Goal: Transaction & Acquisition: Book appointment/travel/reservation

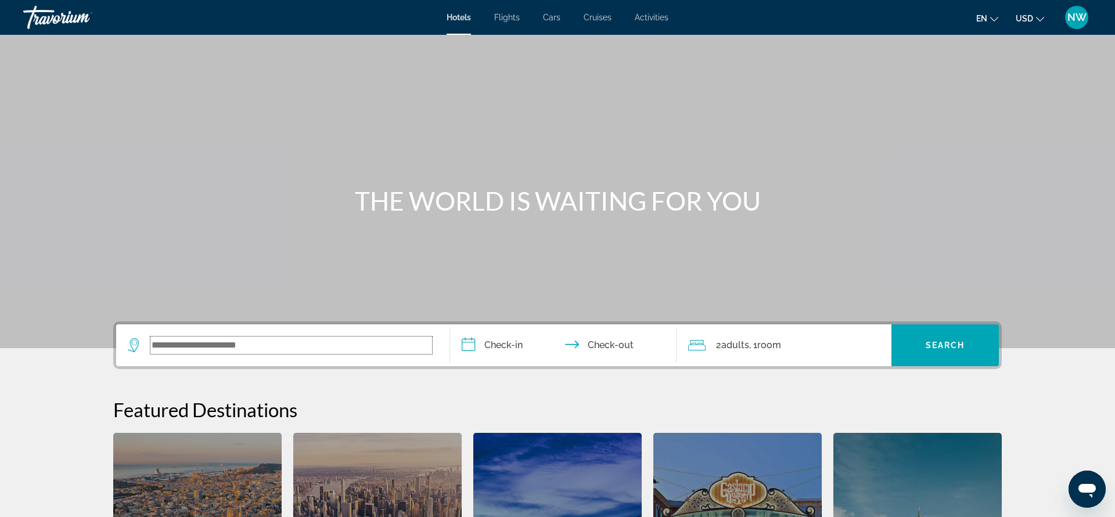
click at [291, 349] on input "Search widget" at bounding box center [291, 345] width 282 height 17
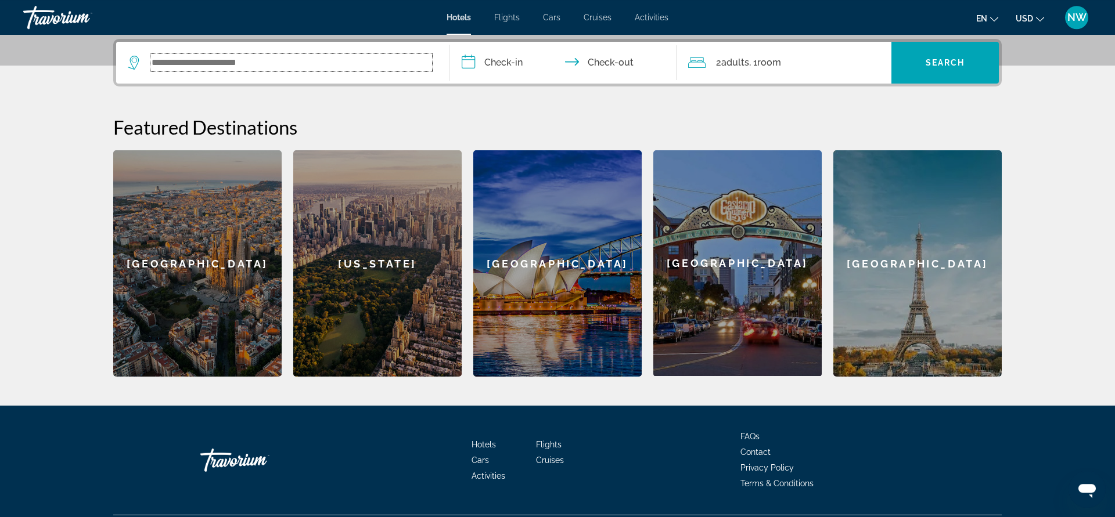
scroll to position [284, 0]
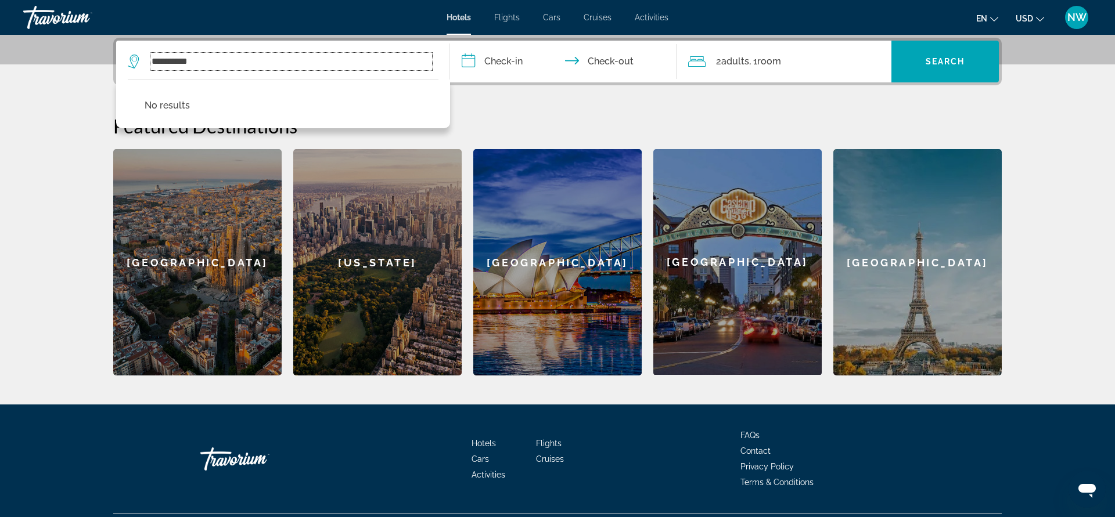
click at [266, 64] on input "**********" at bounding box center [291, 61] width 282 height 17
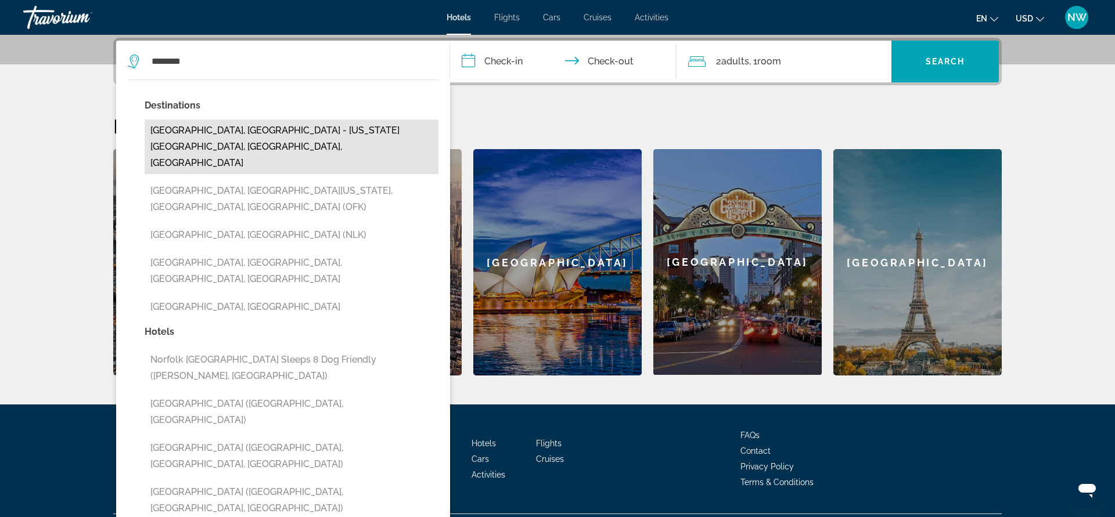
click at [264, 127] on button "[GEOGRAPHIC_DATA], [GEOGRAPHIC_DATA] - [US_STATE][GEOGRAPHIC_DATA], [GEOGRAPHIC…" at bounding box center [292, 147] width 294 height 55
type input "**********"
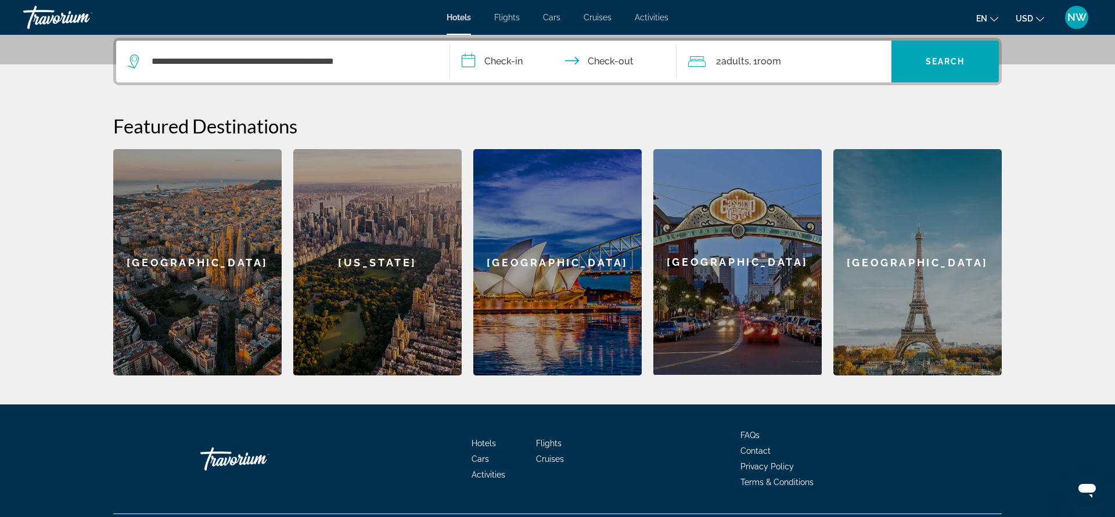
click at [488, 64] on input "**********" at bounding box center [565, 63] width 231 height 45
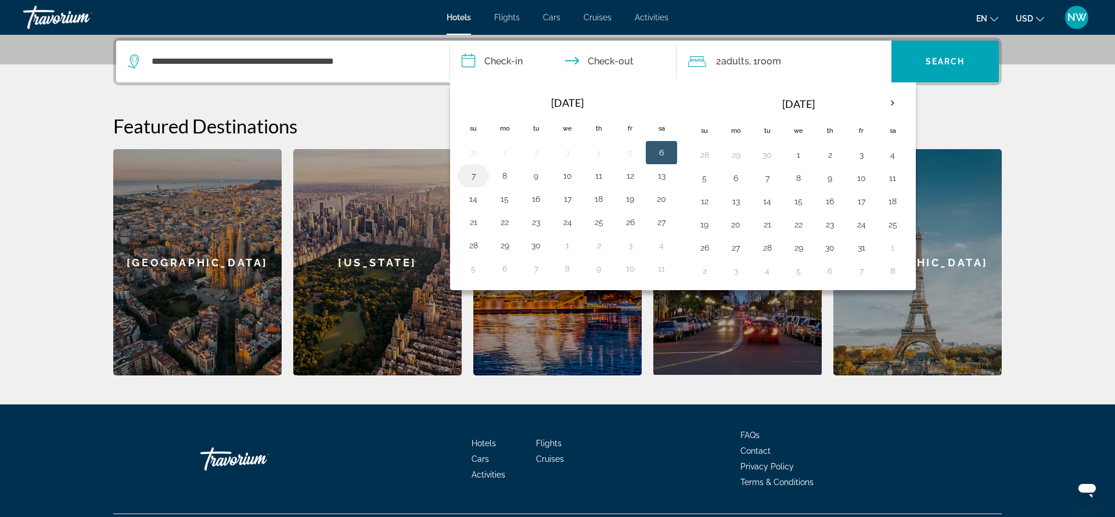
click at [471, 175] on button "7" at bounding box center [473, 176] width 19 height 16
click at [540, 176] on button "9" at bounding box center [536, 176] width 19 height 16
type input "**********"
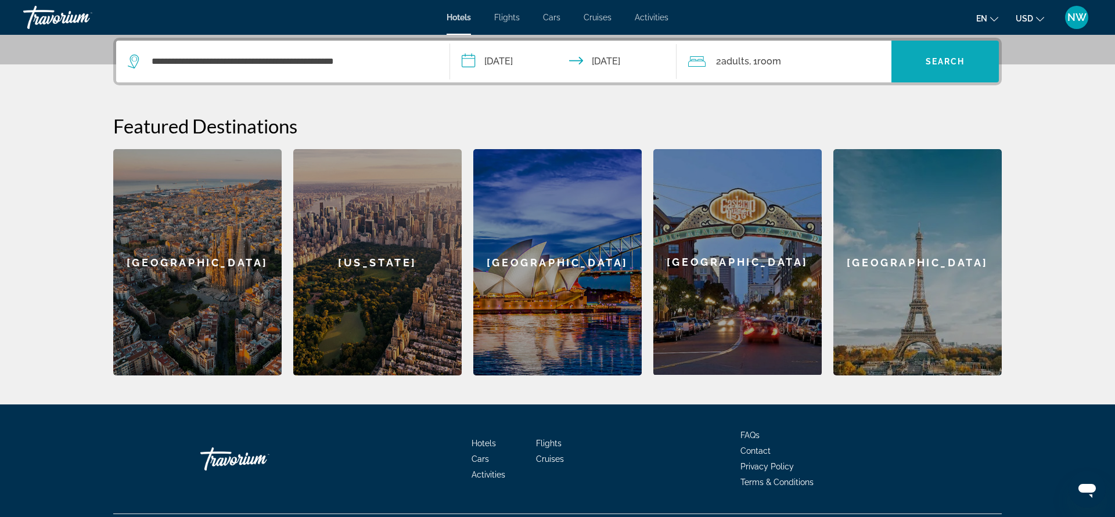
click at [957, 59] on span "Search" at bounding box center [944, 61] width 39 height 9
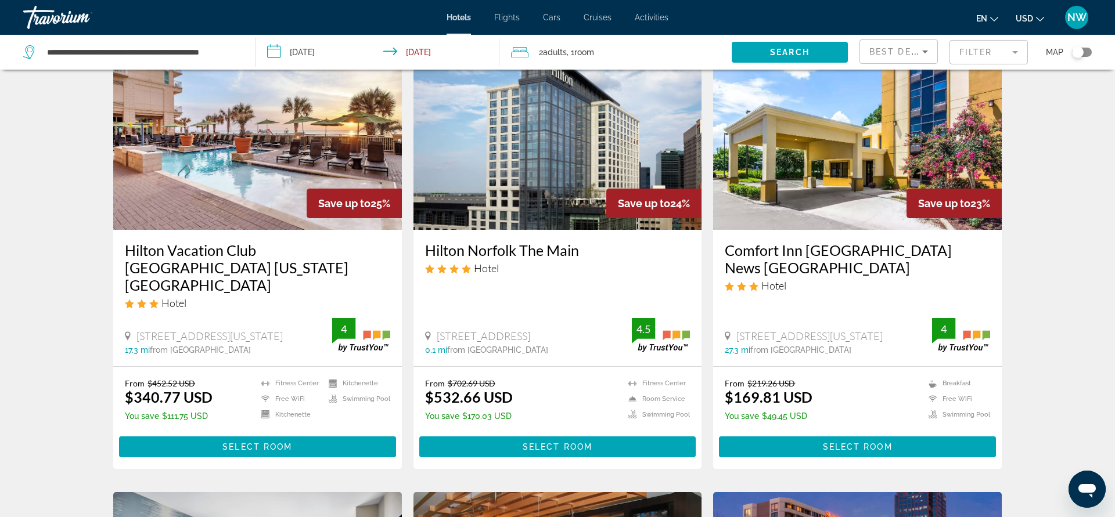
scroll to position [533, 0]
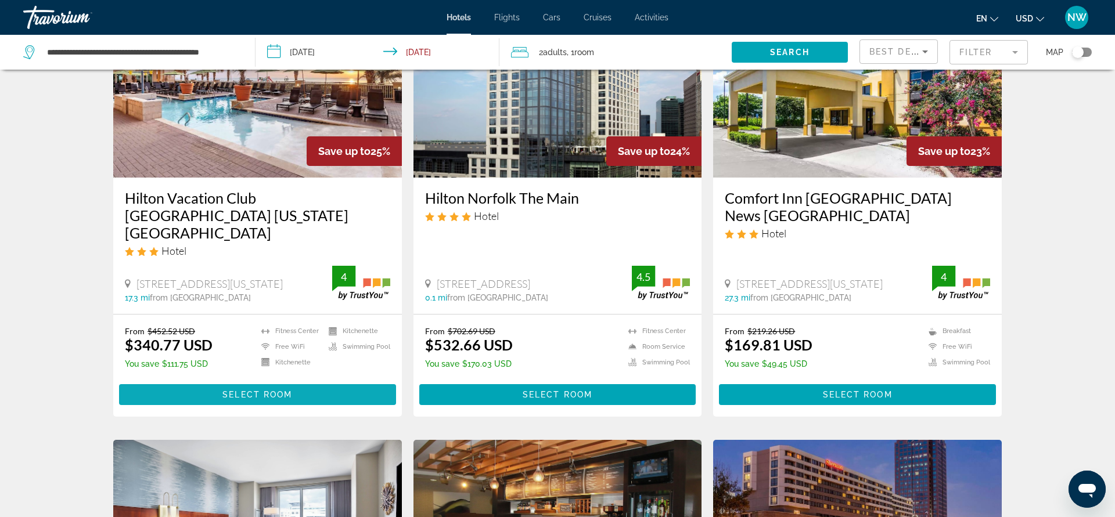
click at [274, 390] on span "Select Room" at bounding box center [257, 394] width 70 height 9
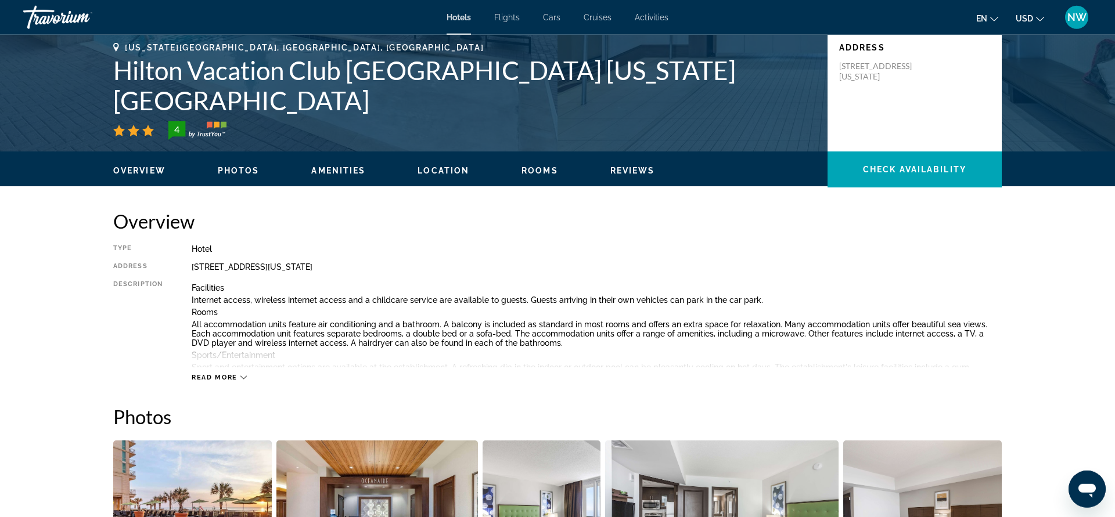
scroll to position [237, 0]
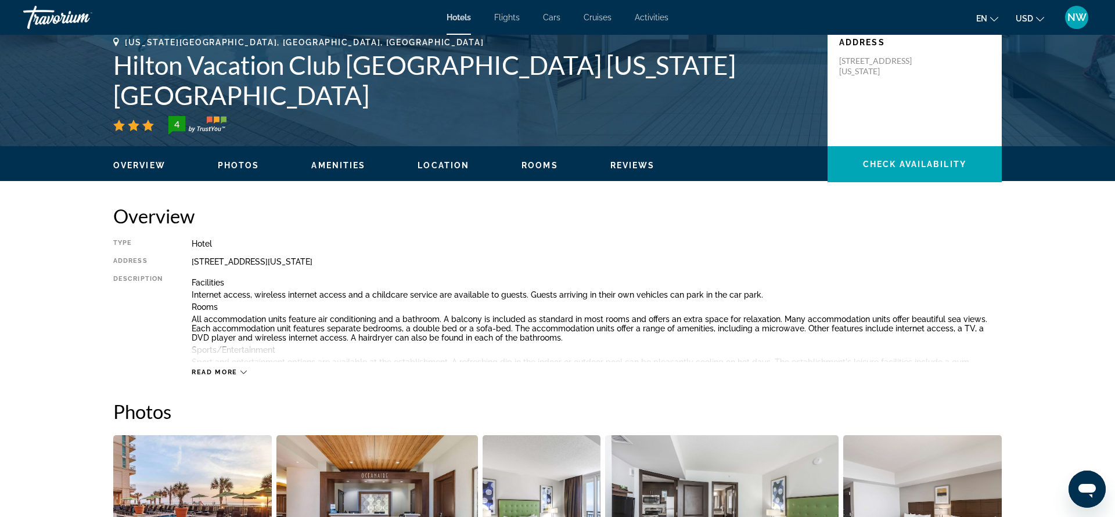
click at [243, 370] on icon "Main content" at bounding box center [243, 372] width 6 height 6
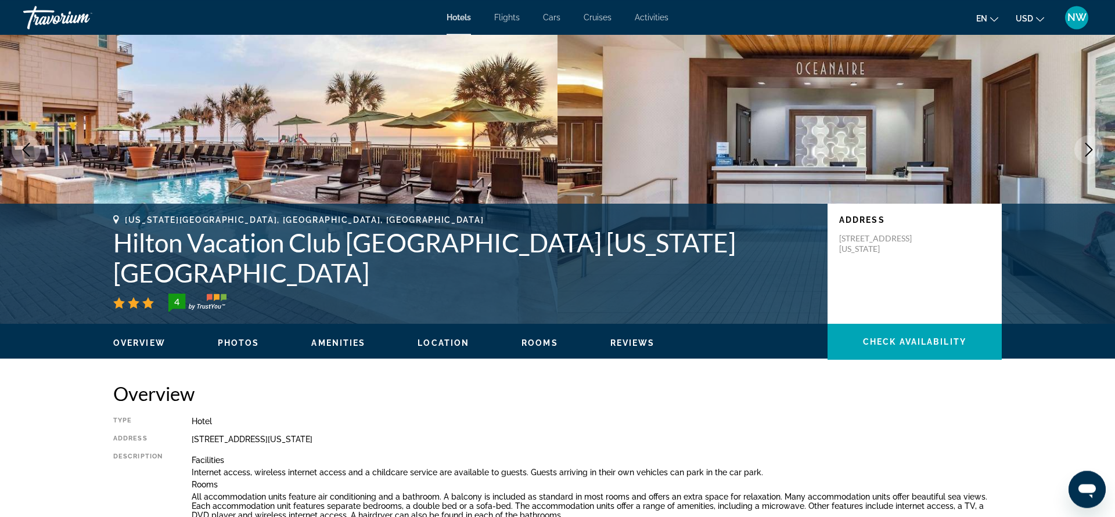
scroll to position [178, 0]
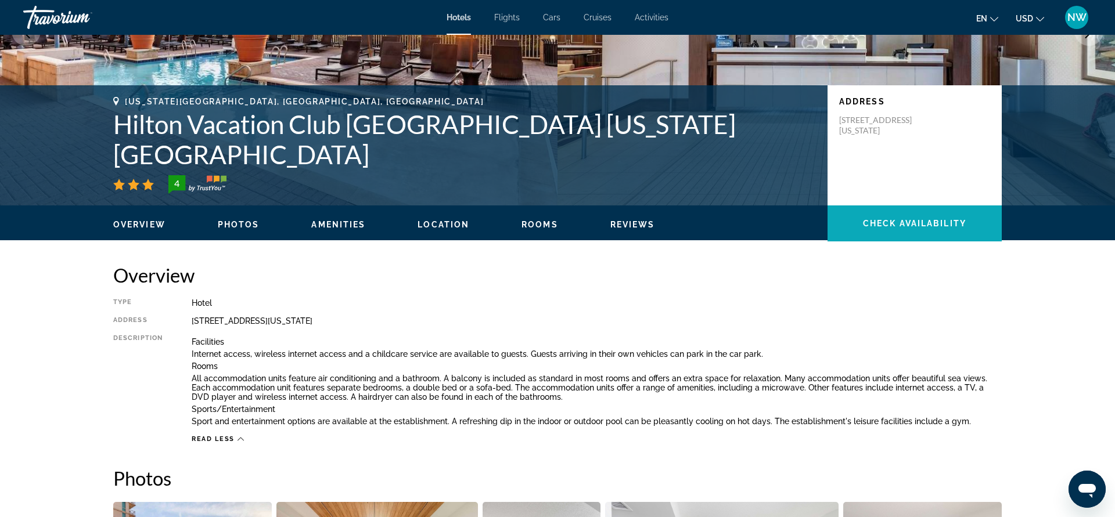
click at [907, 221] on span "Check Availability" at bounding box center [914, 223] width 103 height 9
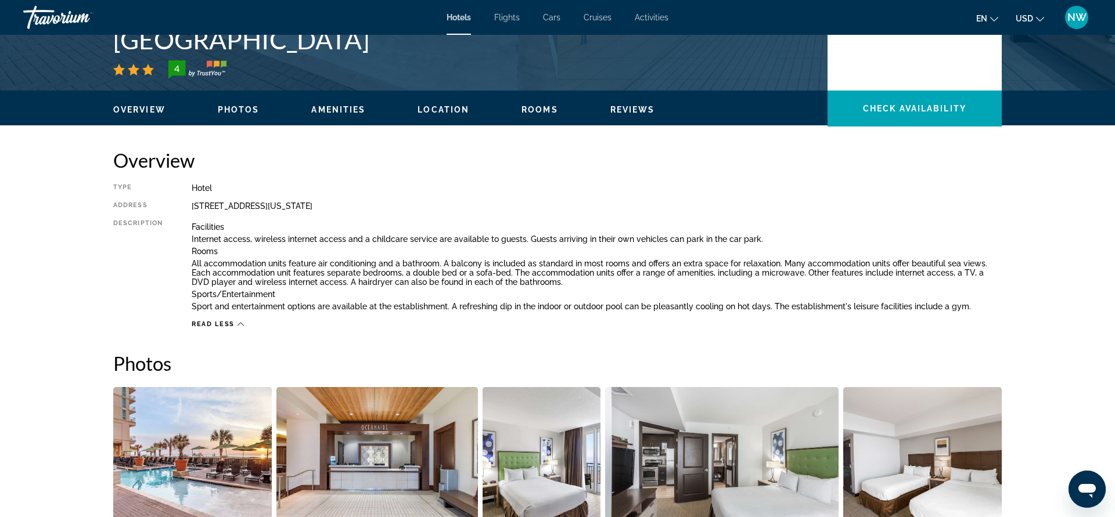
scroll to position [0, 0]
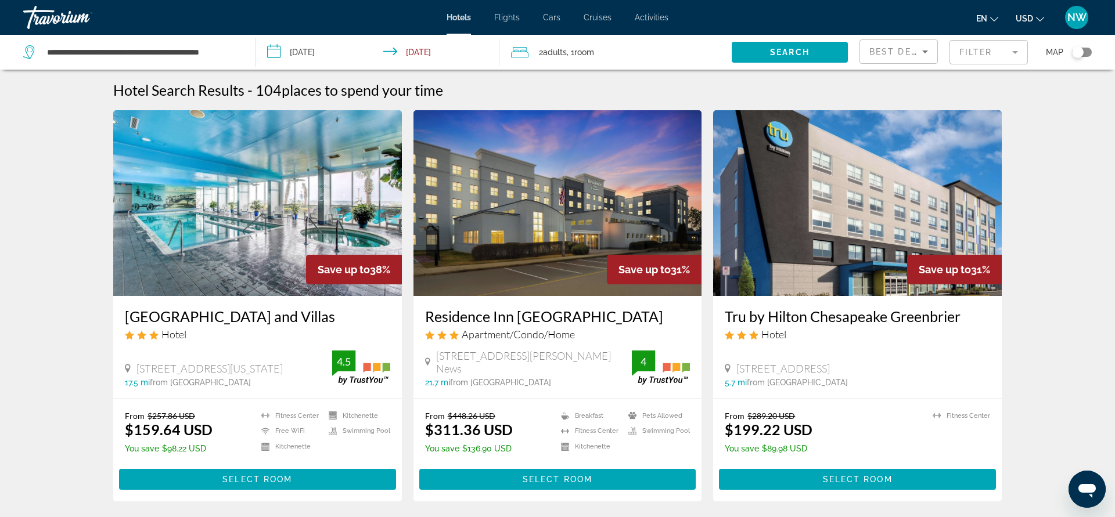
click at [403, 50] on input "**********" at bounding box center [379, 54] width 248 height 38
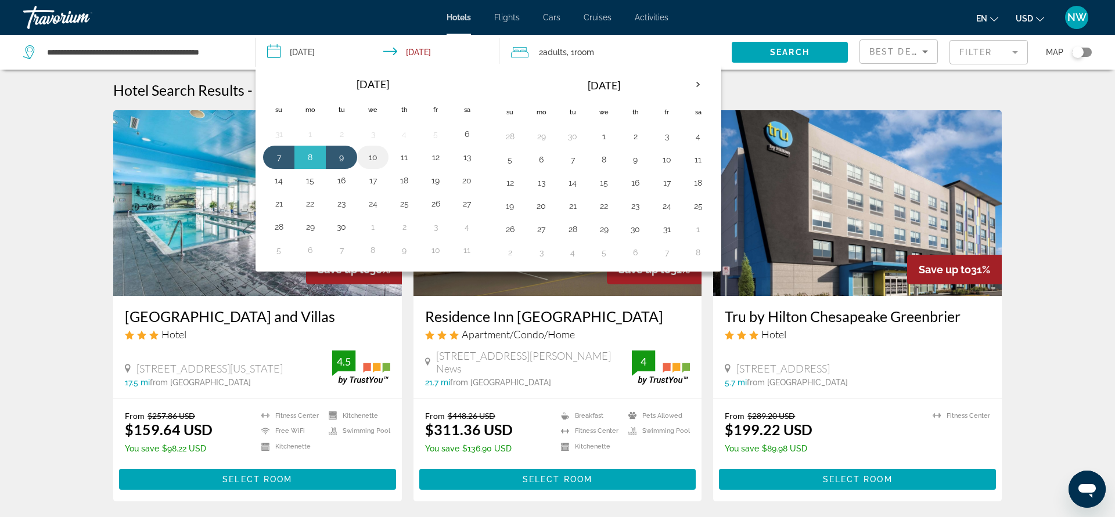
click at [371, 156] on button "10" at bounding box center [372, 157] width 19 height 16
click at [275, 158] on button "7" at bounding box center [278, 157] width 19 height 16
type input "**********"
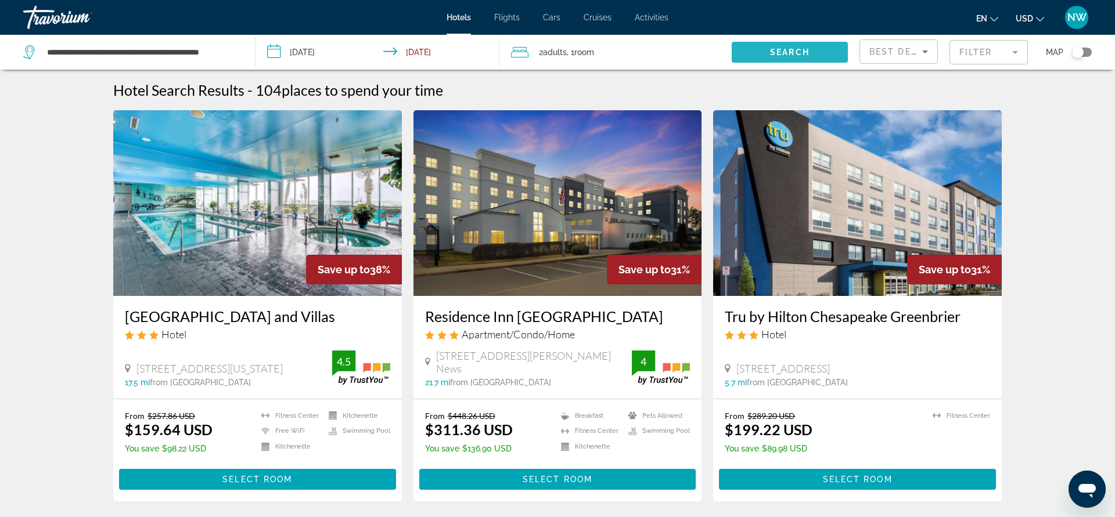
click at [789, 49] on span "Search" at bounding box center [789, 52] width 39 height 9
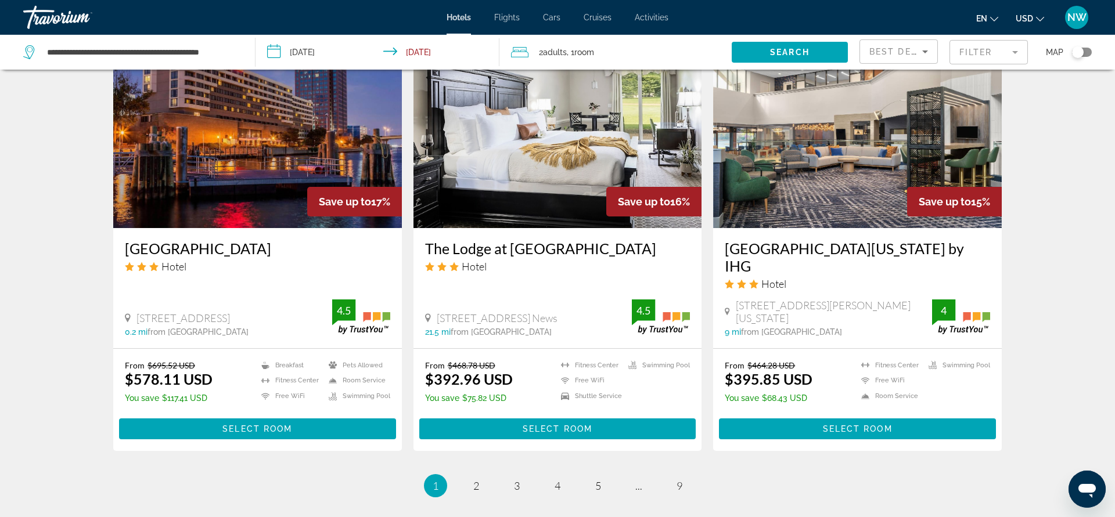
scroll to position [1421, 0]
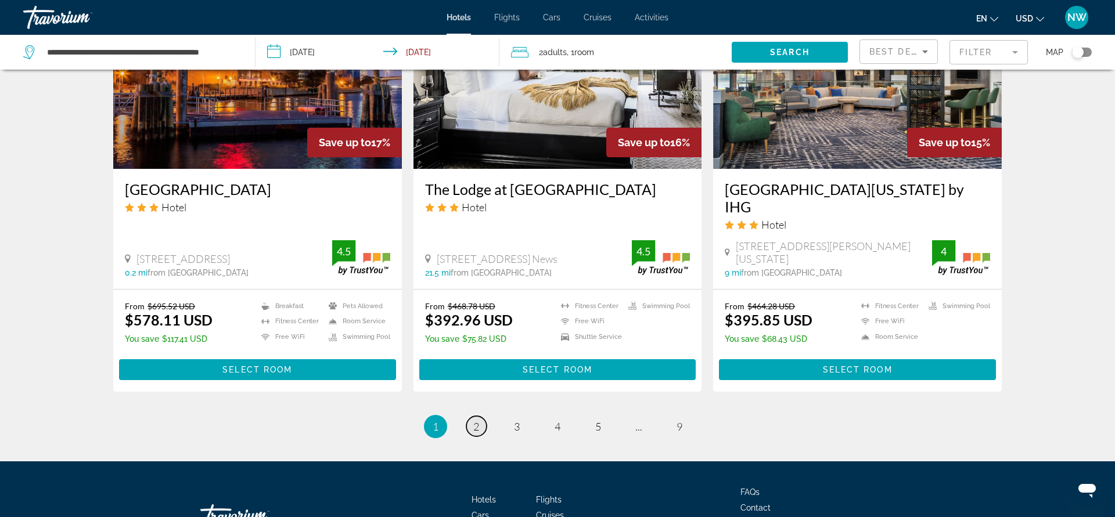
click at [475, 420] on span "2" at bounding box center [476, 426] width 6 height 13
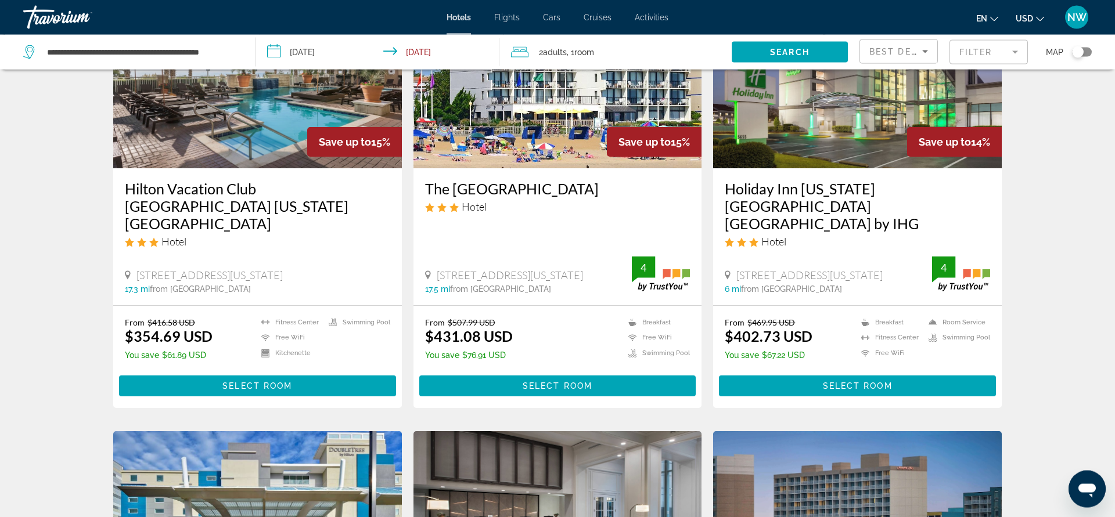
scroll to position [533, 0]
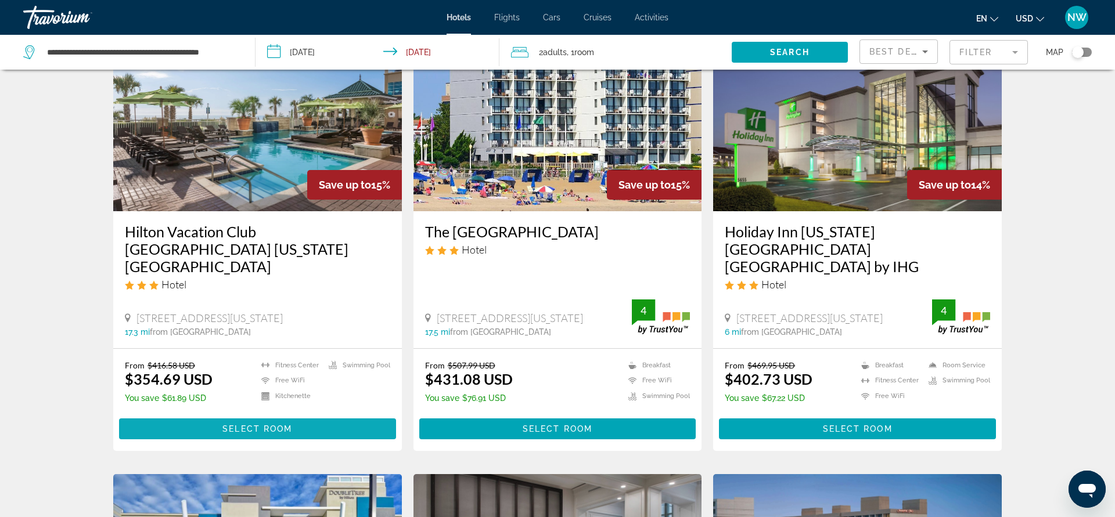
click at [275, 424] on span "Select Room" at bounding box center [257, 428] width 70 height 9
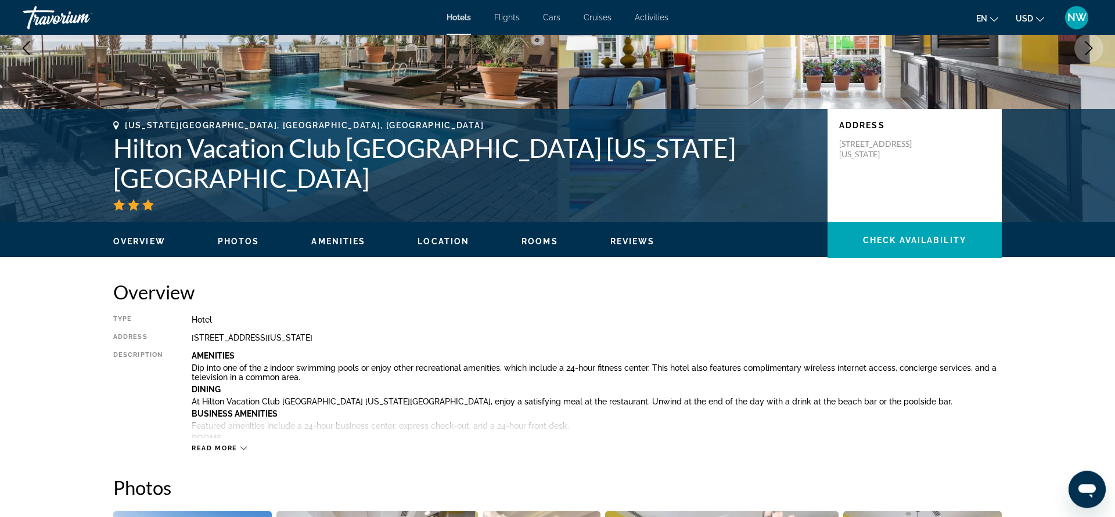
scroll to position [178, 0]
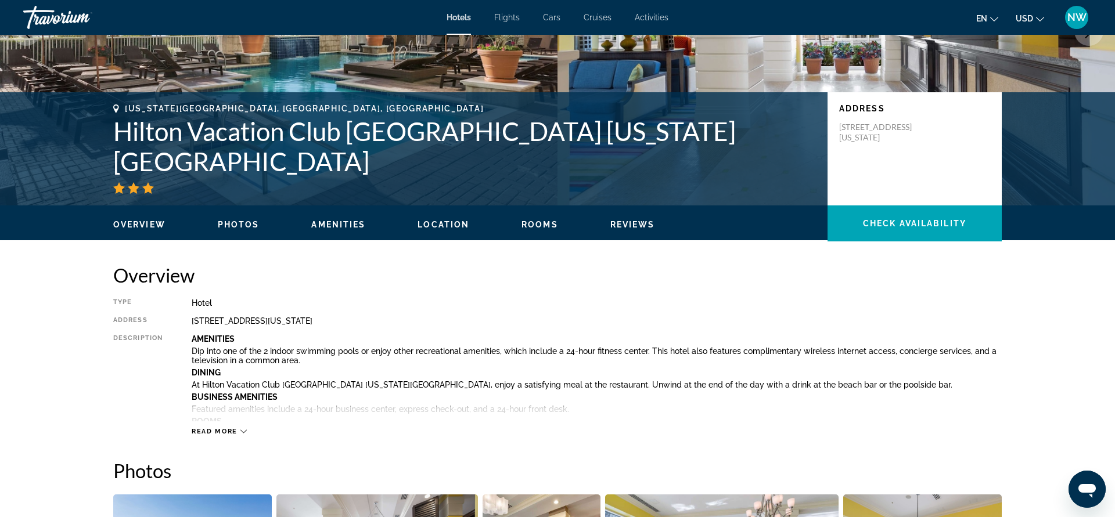
click at [244, 431] on icon "Main content" at bounding box center [243, 431] width 6 height 6
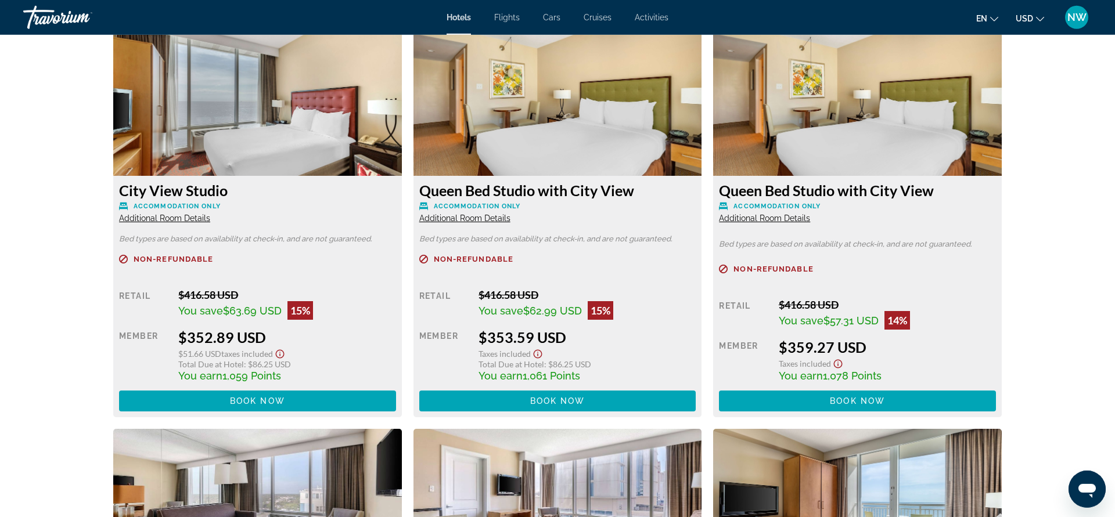
scroll to position [2309, 0]
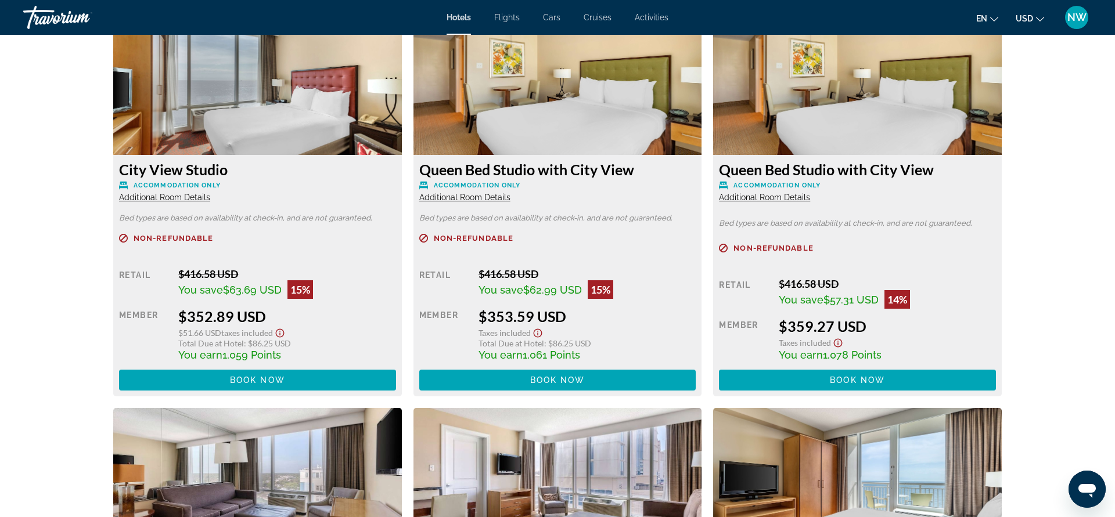
click at [284, 333] on icon "Show Taxes and Fees disclaimer" at bounding box center [280, 333] width 14 height 10
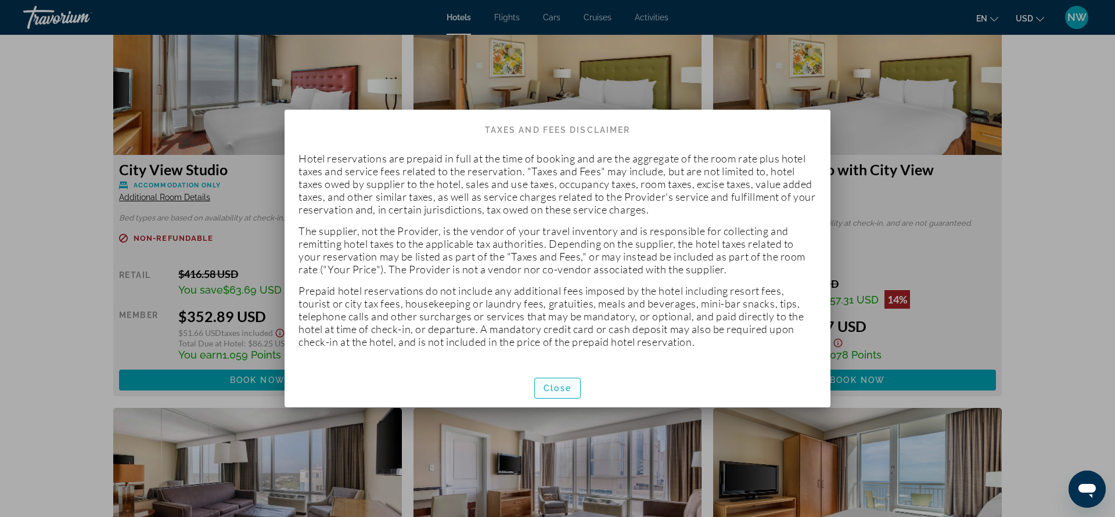
click at [567, 384] on span "Close" at bounding box center [557, 388] width 28 height 9
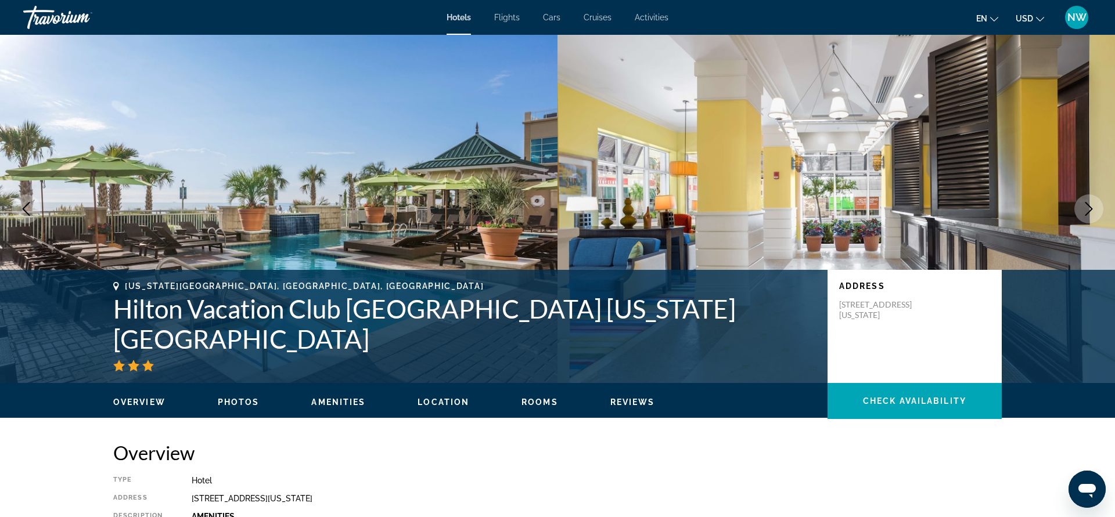
click at [619, 402] on span "Reviews" at bounding box center [632, 402] width 45 height 9
click at [352, 398] on span "Amenities" at bounding box center [338, 402] width 54 height 9
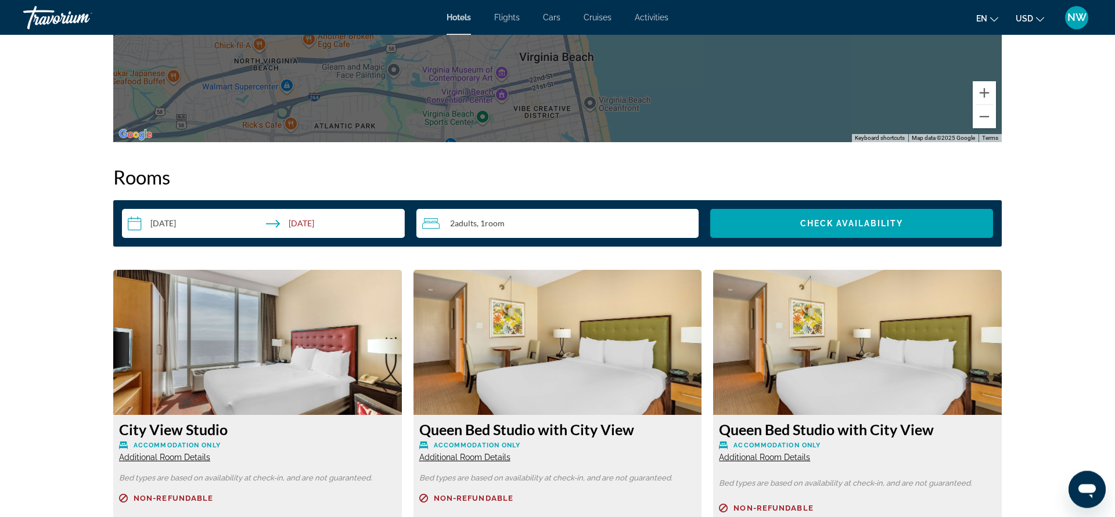
scroll to position [2015, 0]
